Goal: Transaction & Acquisition: Book appointment/travel/reservation

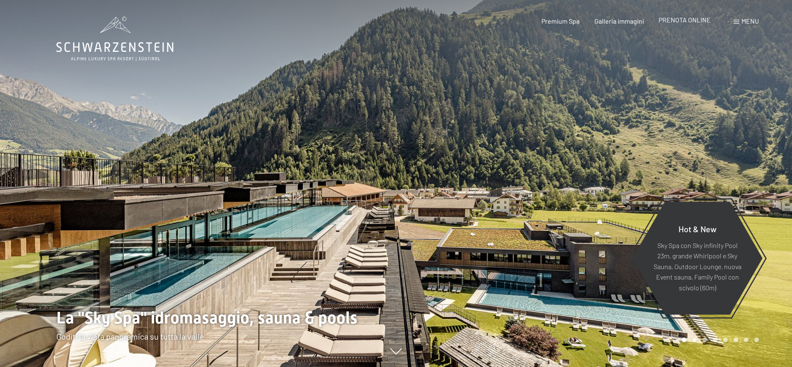
click at [688, 20] on span "PRENOTA ONLINE" at bounding box center [685, 20] width 52 height 8
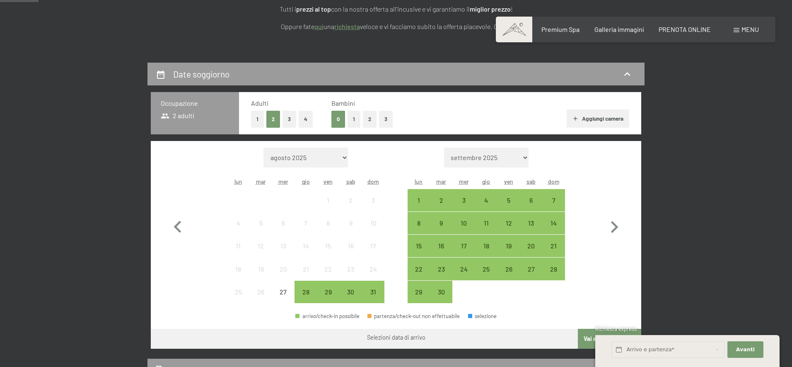
scroll to position [172, 0]
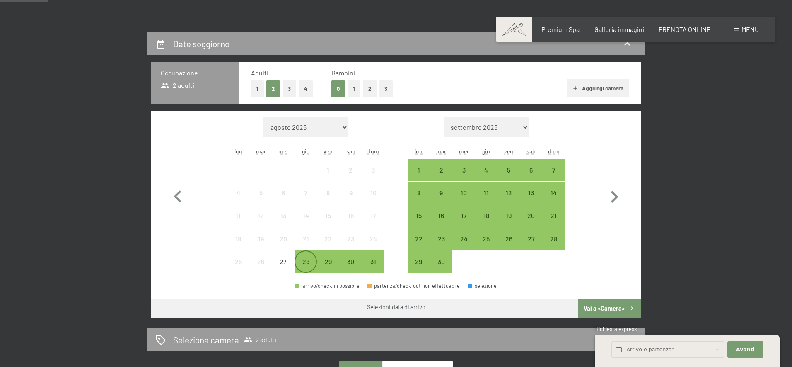
click at [309, 263] on div "28" at bounding box center [305, 268] width 21 height 21
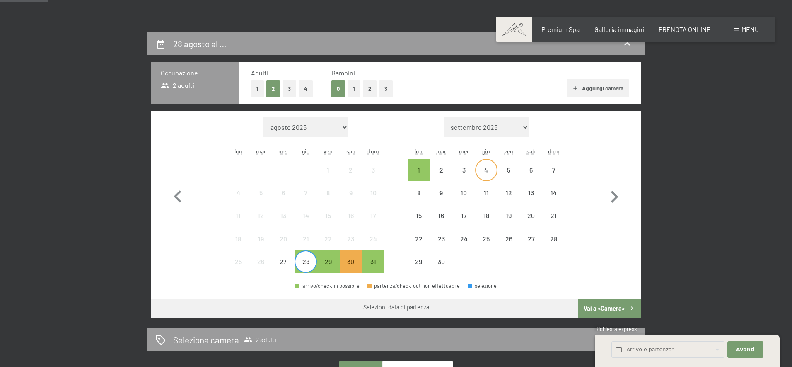
click at [490, 164] on div "4" at bounding box center [486, 169] width 21 height 21
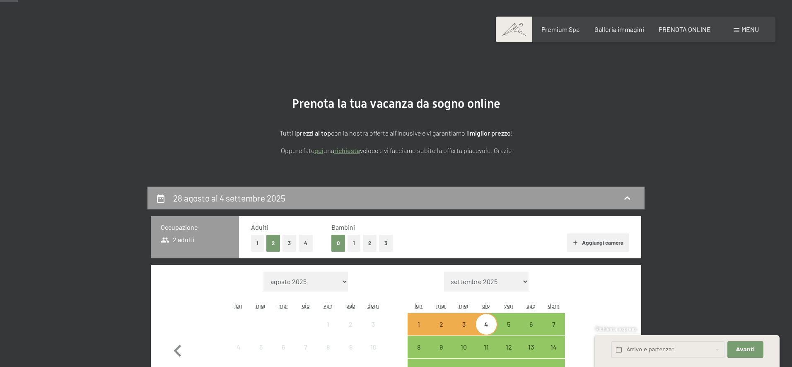
scroll to position [17, 0]
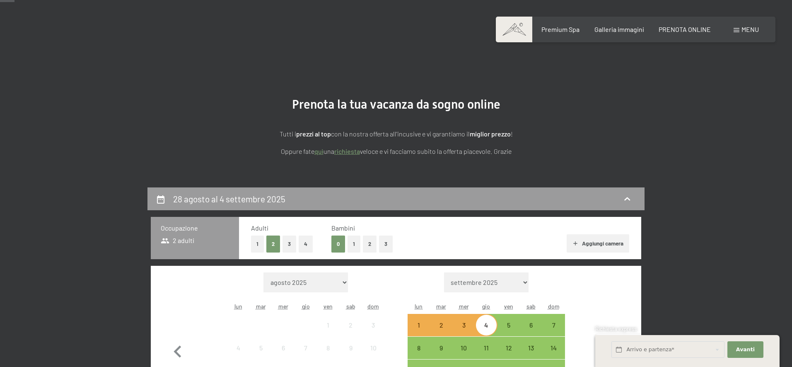
click at [367, 244] on button "2" at bounding box center [370, 243] width 14 height 17
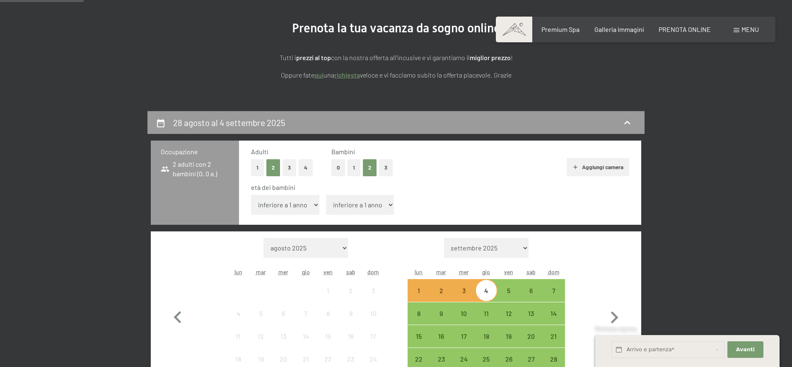
scroll to position [113, 0]
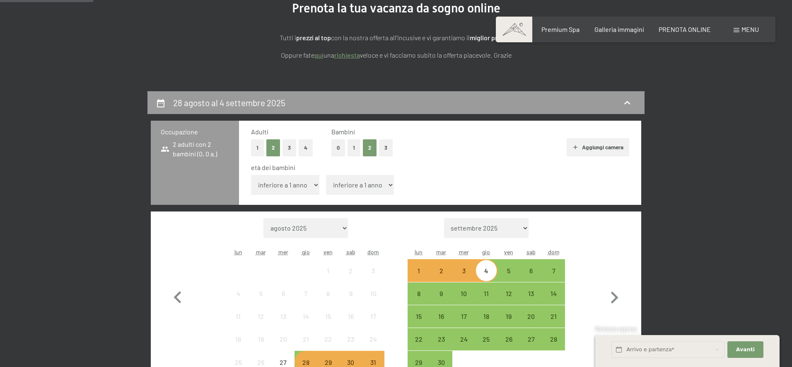
click at [290, 189] on select "inferiore a 1 anno 1 anno 2 anni 3 anni 4 anni 5 anni 6 anni 7 anni 8 anni 9 an…" at bounding box center [285, 185] width 68 height 20
select select "13"
click at [251, 175] on select "inferiore a 1 anno 1 anno 2 anni 3 anni 4 anni 5 anni 6 anni 7 anni 8 anni 9 an…" at bounding box center [285, 185] width 68 height 20
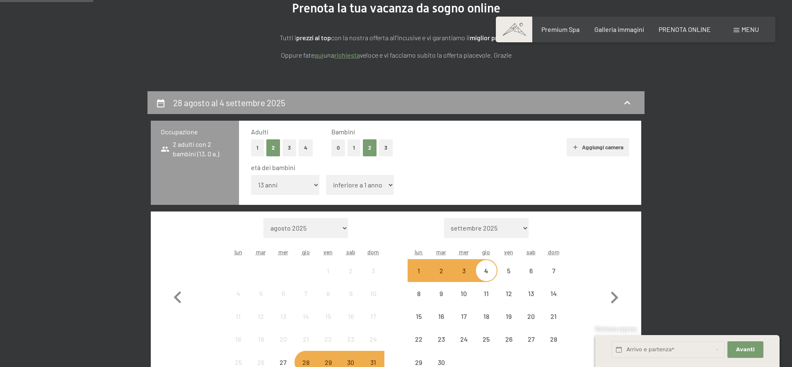
click at [353, 183] on select "inferiore a 1 anno 1 anno 2 anni 3 anni 4 anni 5 anni 6 anni 7 anni 8 anni 9 an…" at bounding box center [360, 185] width 68 height 20
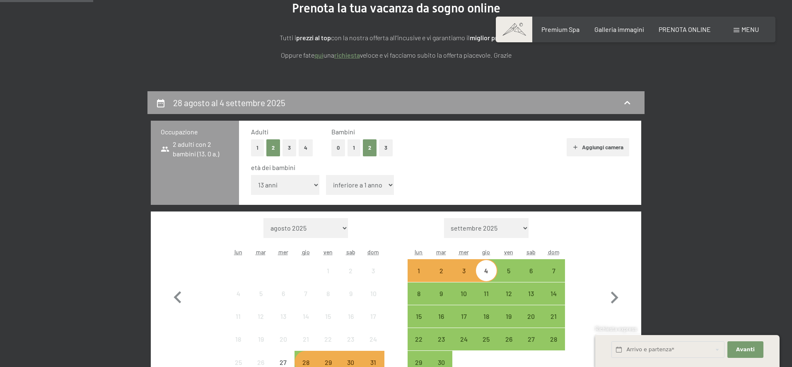
select select "14"
click at [326, 175] on select "inferiore a 1 anno 1 anno 2 anni 3 anni 4 anni 5 anni 6 anni 7 anni 8 anni 9 an…" at bounding box center [360, 185] width 68 height 20
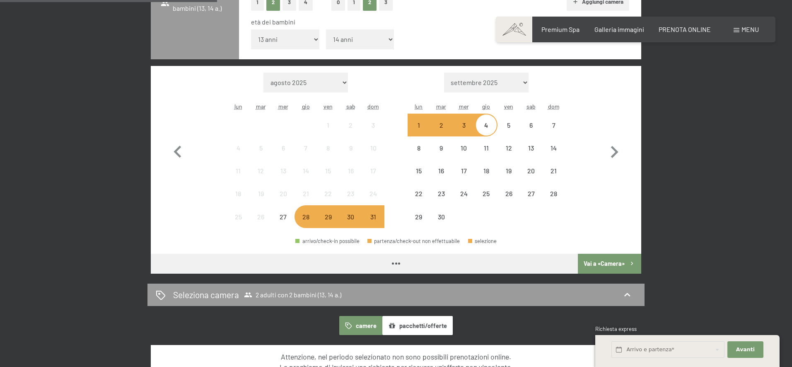
scroll to position [318, 0]
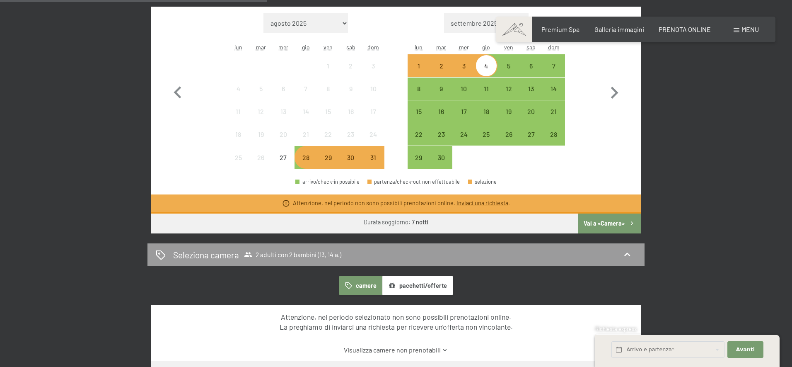
drag, startPoint x: 608, startPoint y: 225, endPoint x: 646, endPoint y: 156, distance: 78.6
click at [646, 157] on div "28 agosto al 4 settembre 2025 Occupazione 2 adulti con 2 bambini (13, 14 a.) Ad…" at bounding box center [396, 165] width 565 height 559
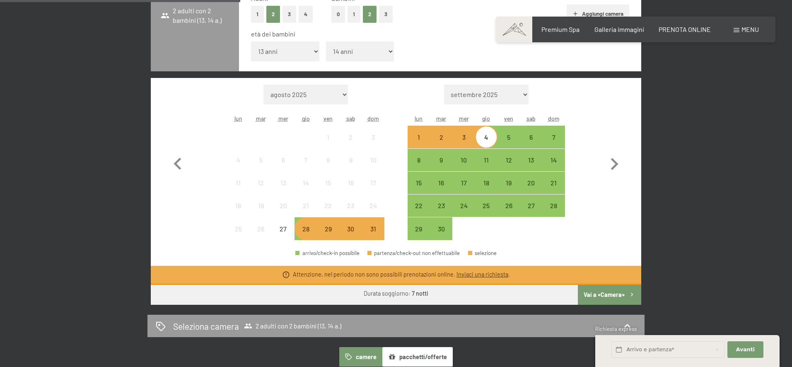
scroll to position [239, 0]
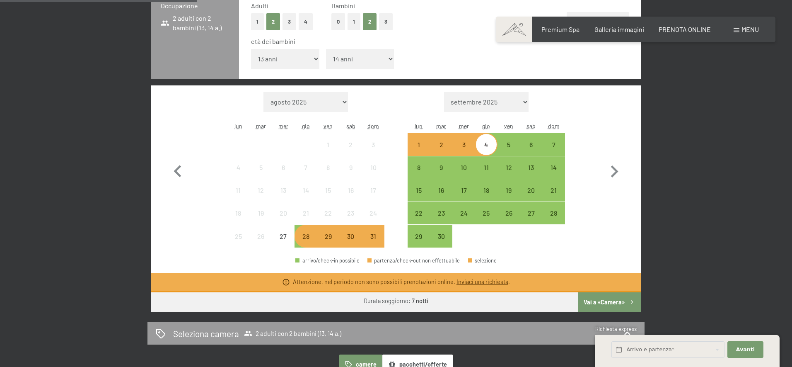
click at [509, 101] on select "settembre 2025 ottobre 2025 novembre 2025 dicembre 2025 gennaio 2026 febbraio 2…" at bounding box center [486, 102] width 85 height 20
select select "2026-07-01"
select select "2026-08-01"
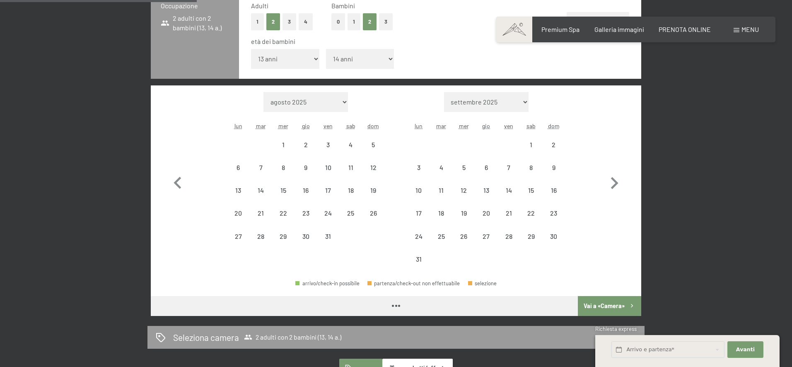
select select "2026-07-01"
select select "2026-08-01"
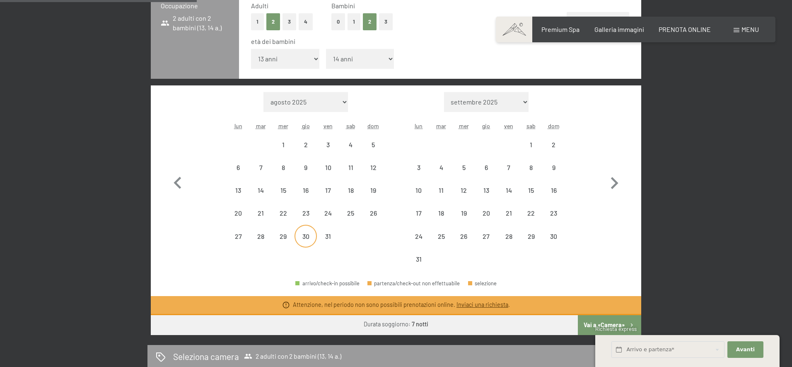
click at [306, 235] on div "30" at bounding box center [305, 243] width 21 height 21
select select "2026-07-01"
select select "2026-08-01"
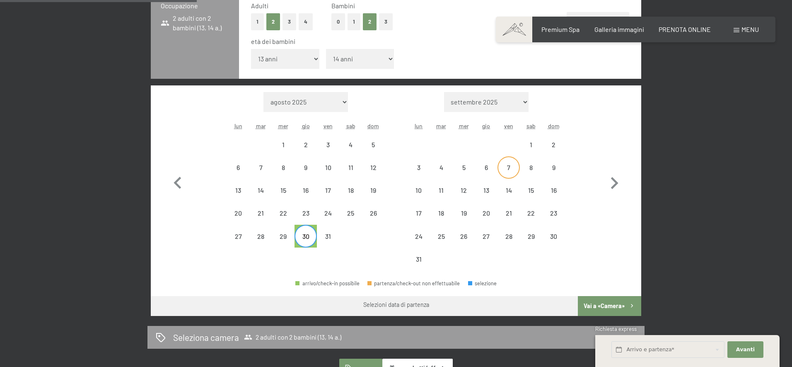
click at [505, 165] on div "7" at bounding box center [508, 174] width 21 height 21
select select "2026-07-01"
select select "2026-08-01"
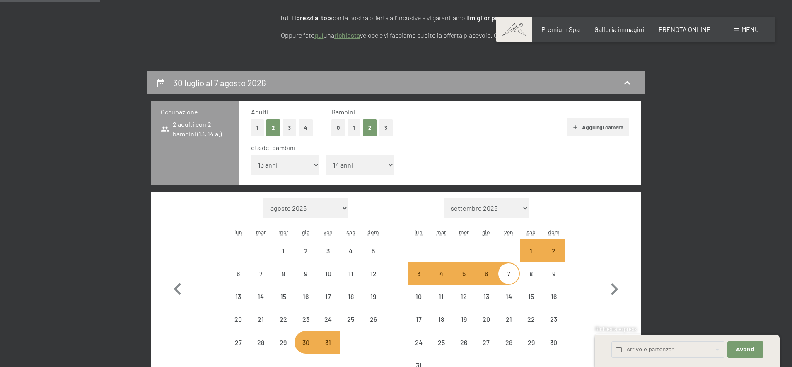
scroll to position [117, 0]
